Goal: Transaction & Acquisition: Download file/media

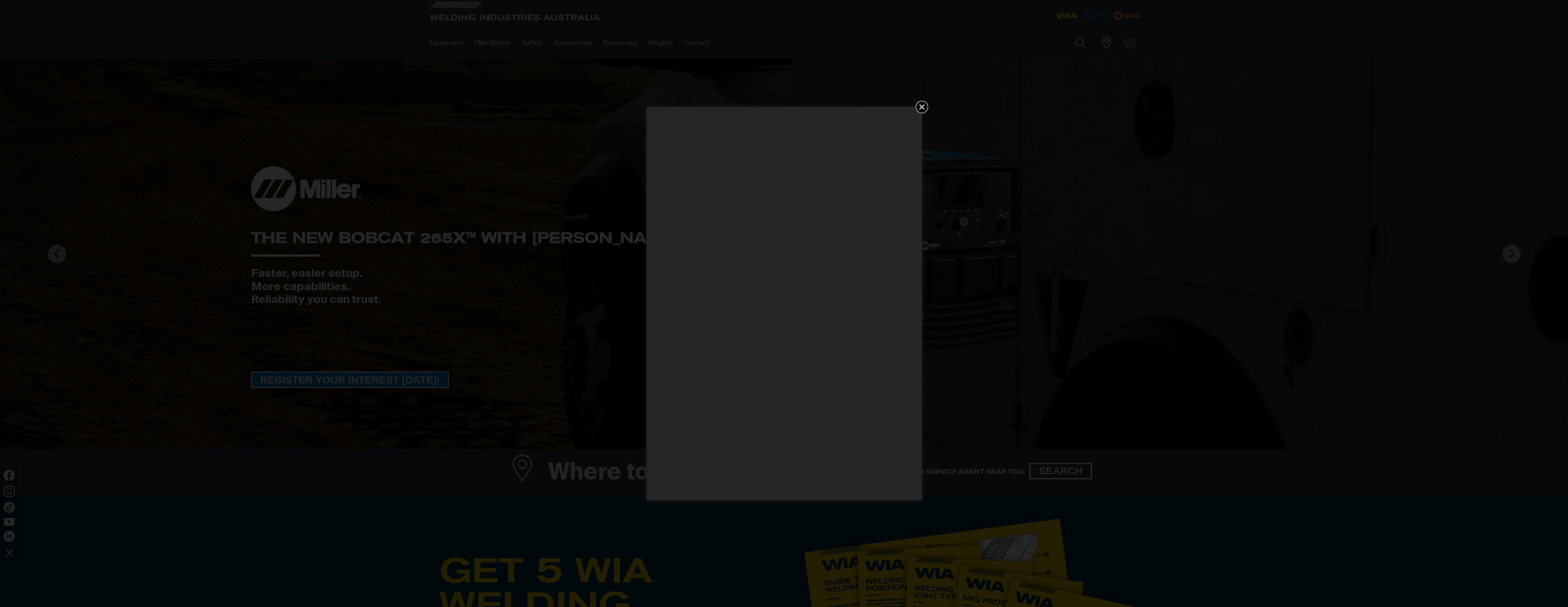
click at [604, 47] on div "Get 5 WIA Welding Guides Free!" at bounding box center [784, 303] width 1568 height 607
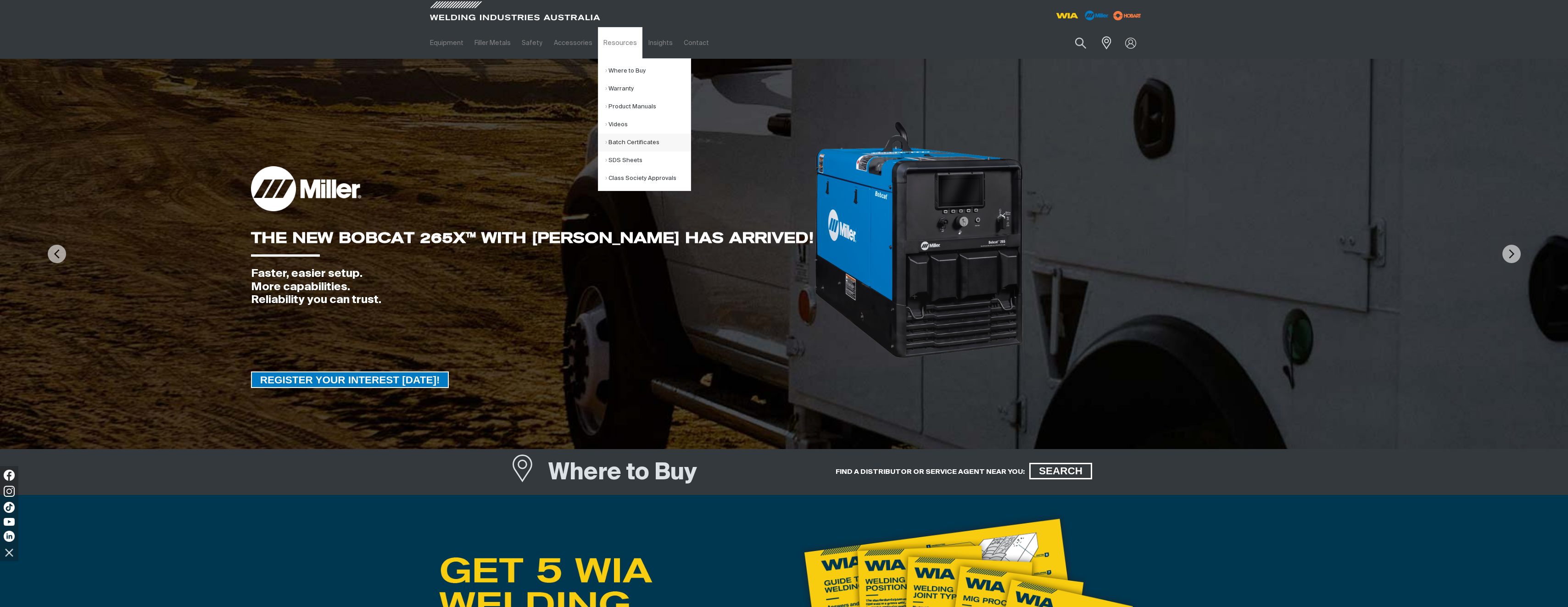
click at [613, 139] on link "Batch Certificates" at bounding box center [648, 142] width 86 height 18
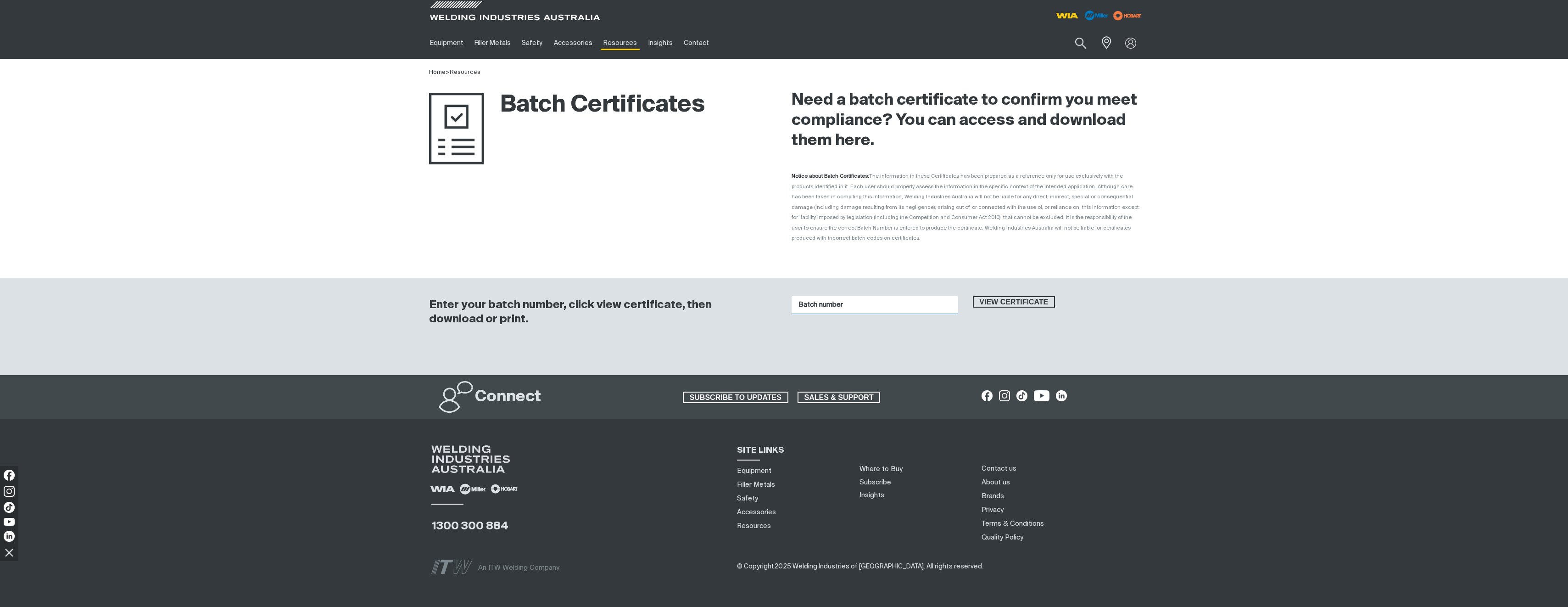
click at [853, 296] on input "Batch number" at bounding box center [875, 305] width 167 height 18
click at [799, 296] on input "Batch number" at bounding box center [875, 305] width 167 height 18
paste input "1016618"
type input "1016618"
click at [988, 296] on span "View certificate" at bounding box center [1014, 302] width 81 height 12
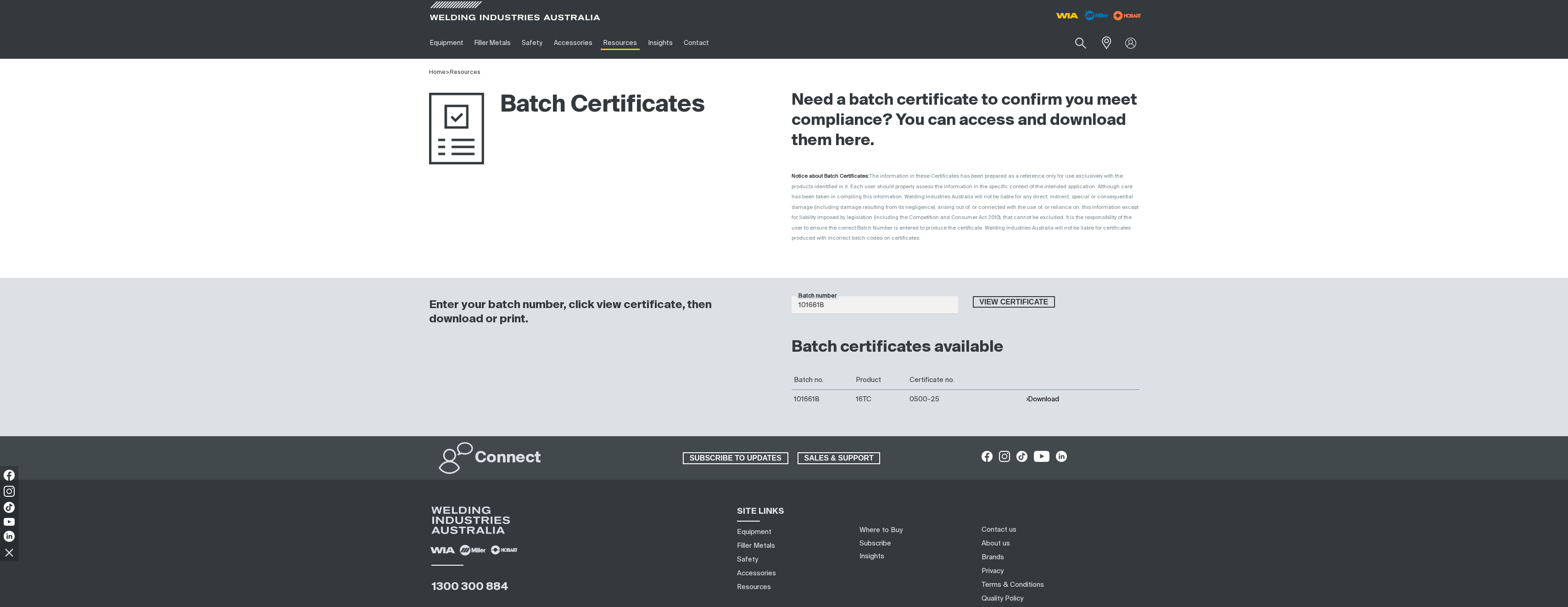
click at [1043, 395] on button "Download" at bounding box center [1042, 399] width 33 height 8
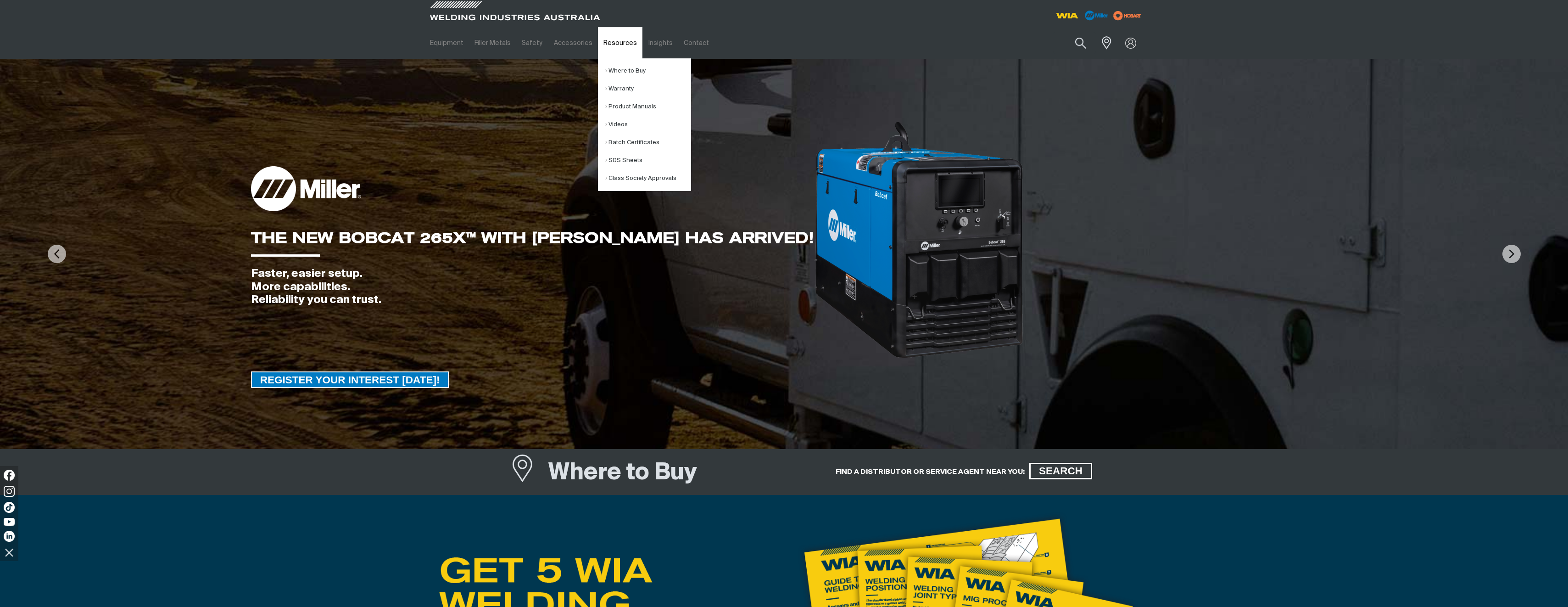
click at [606, 42] on link "Resources" at bounding box center [620, 43] width 44 height 32
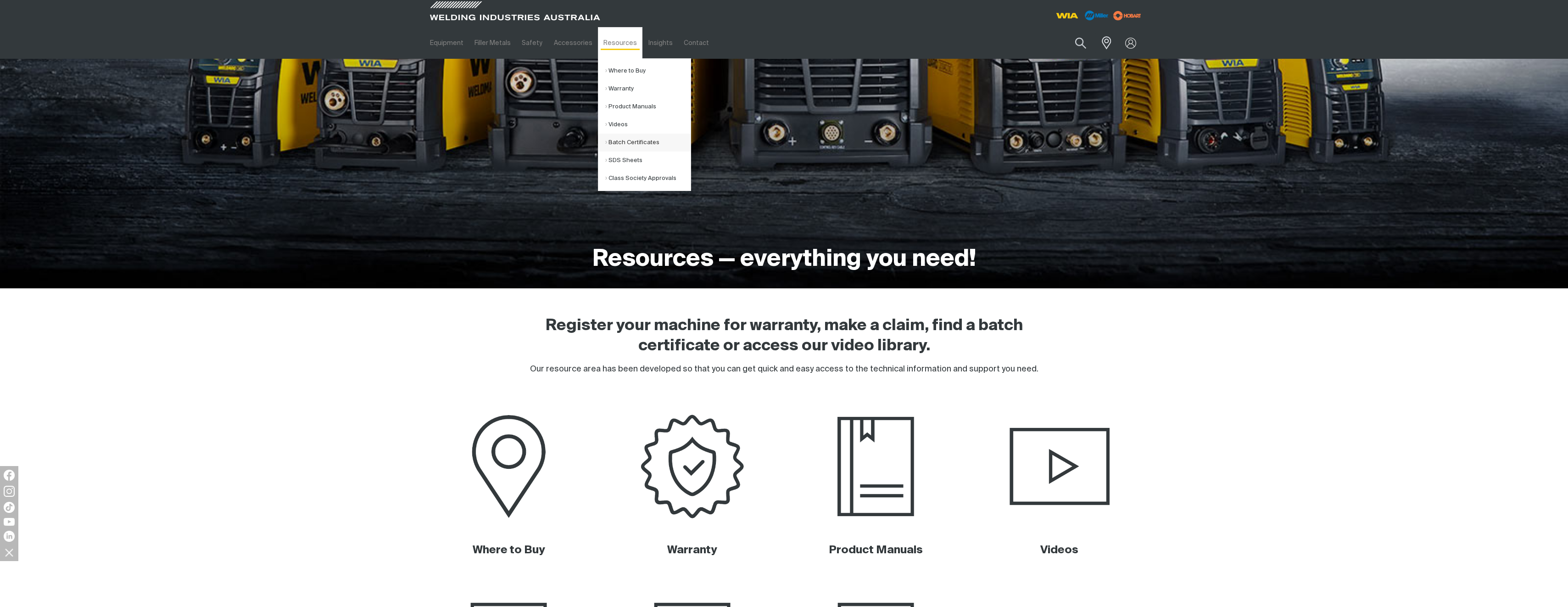
click at [617, 143] on link "Batch Certificates" at bounding box center [648, 142] width 86 height 18
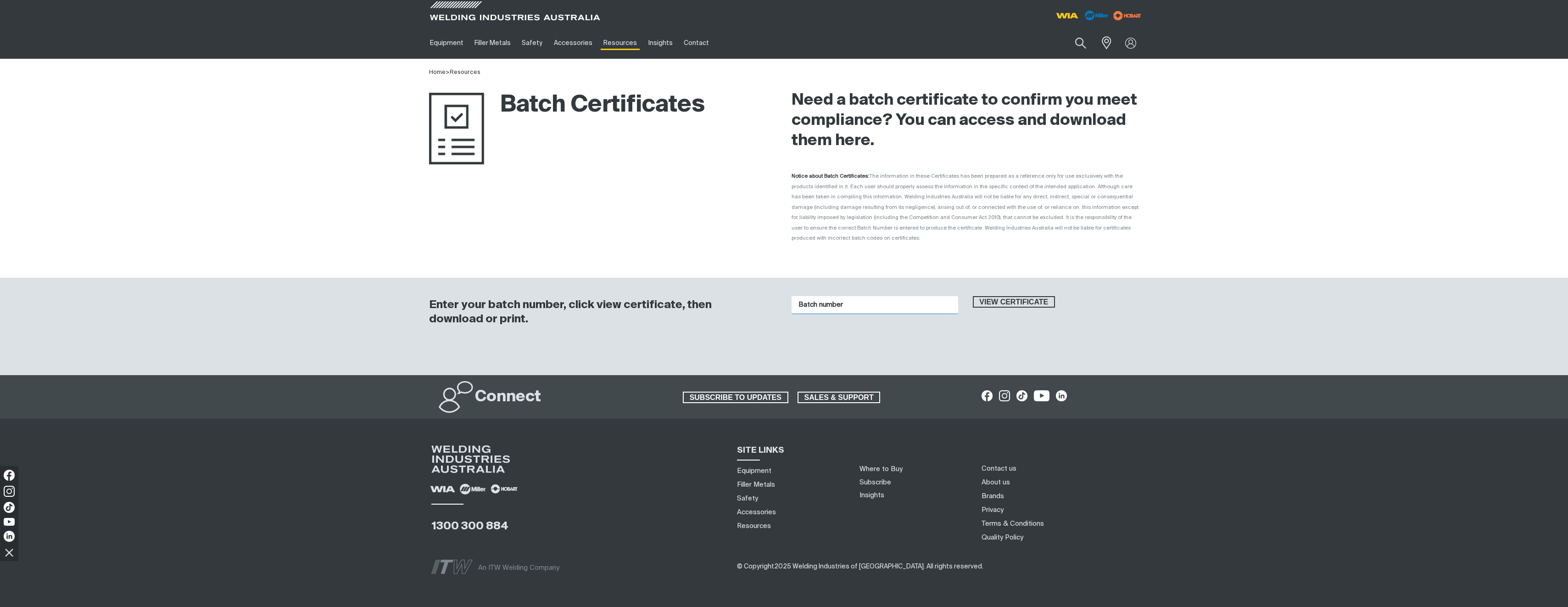
click at [810, 296] on input "Batch number" at bounding box center [875, 305] width 167 height 18
paste input "1016619"
type input "1016619"
click at [1006, 296] on span "View certificate" at bounding box center [1014, 302] width 81 height 12
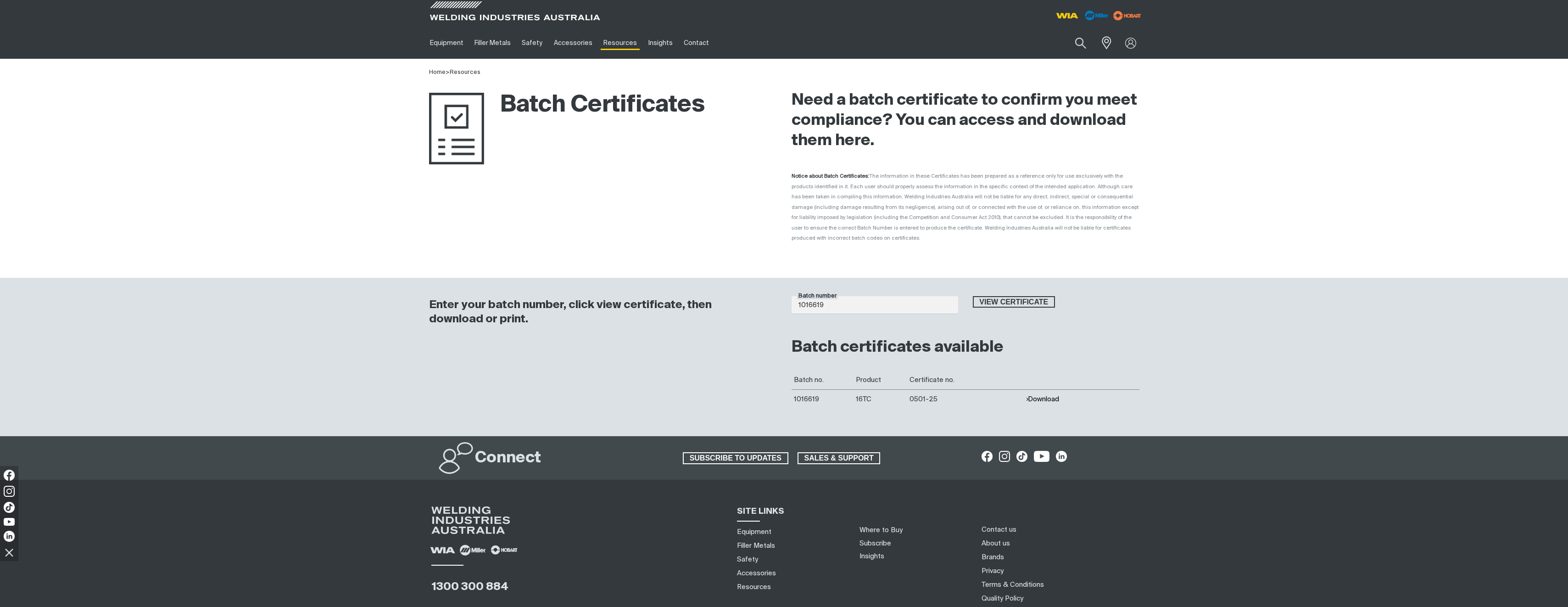
click at [1052, 395] on button "Download" at bounding box center [1042, 399] width 33 height 8
